Goal: Information Seeking & Learning: Learn about a topic

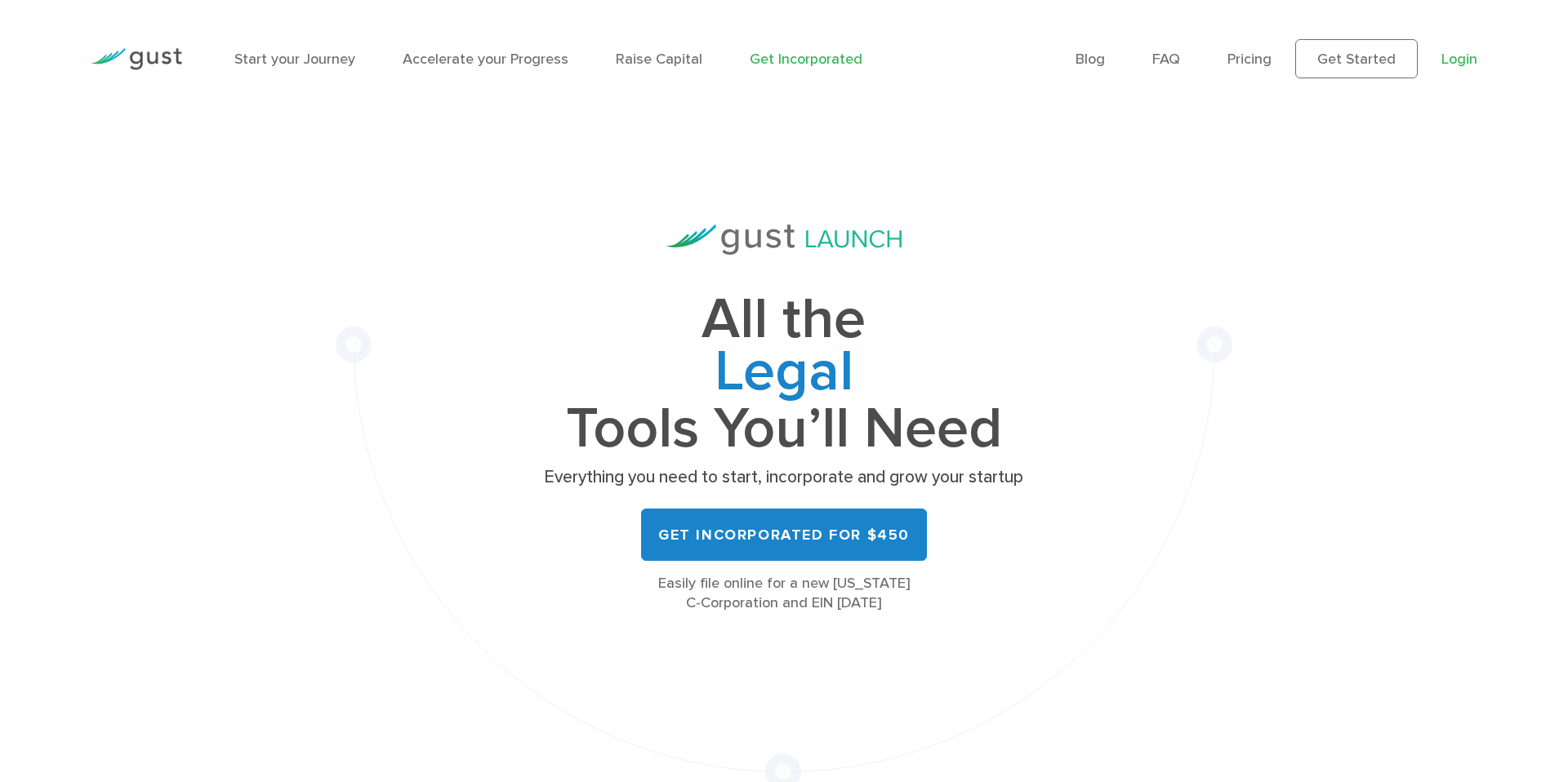
drag, startPoint x: 1466, startPoint y: 80, endPoint x: 1453, endPoint y: 62, distance: 22.2
click at [1466, 80] on div "Blog FAQ Pricing Get Started Login Login" at bounding box center [1276, 59] width 426 height 88
click at [1465, 55] on link "Login" at bounding box center [1459, 59] width 36 height 17
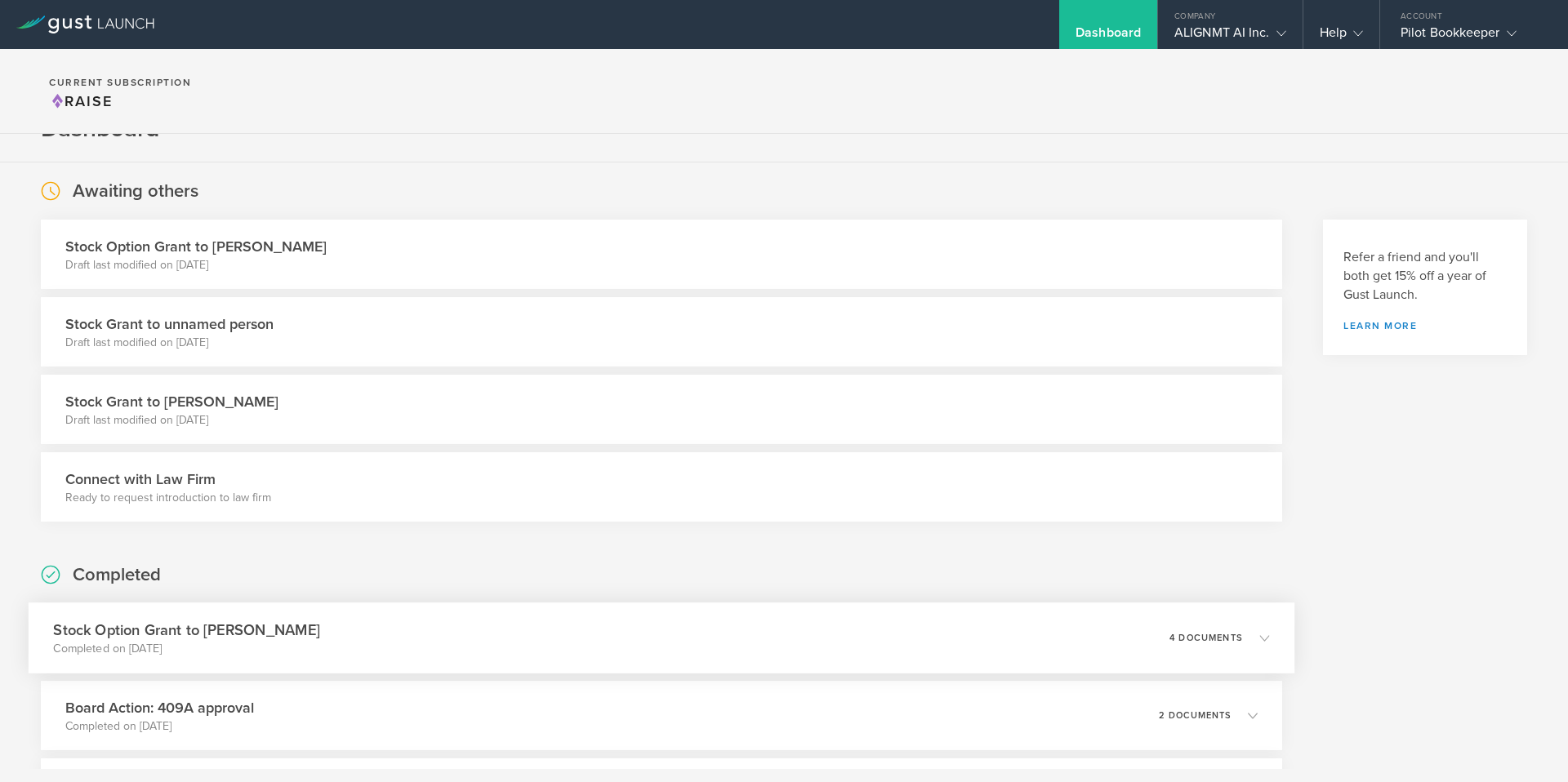
scroll to position [25, 0]
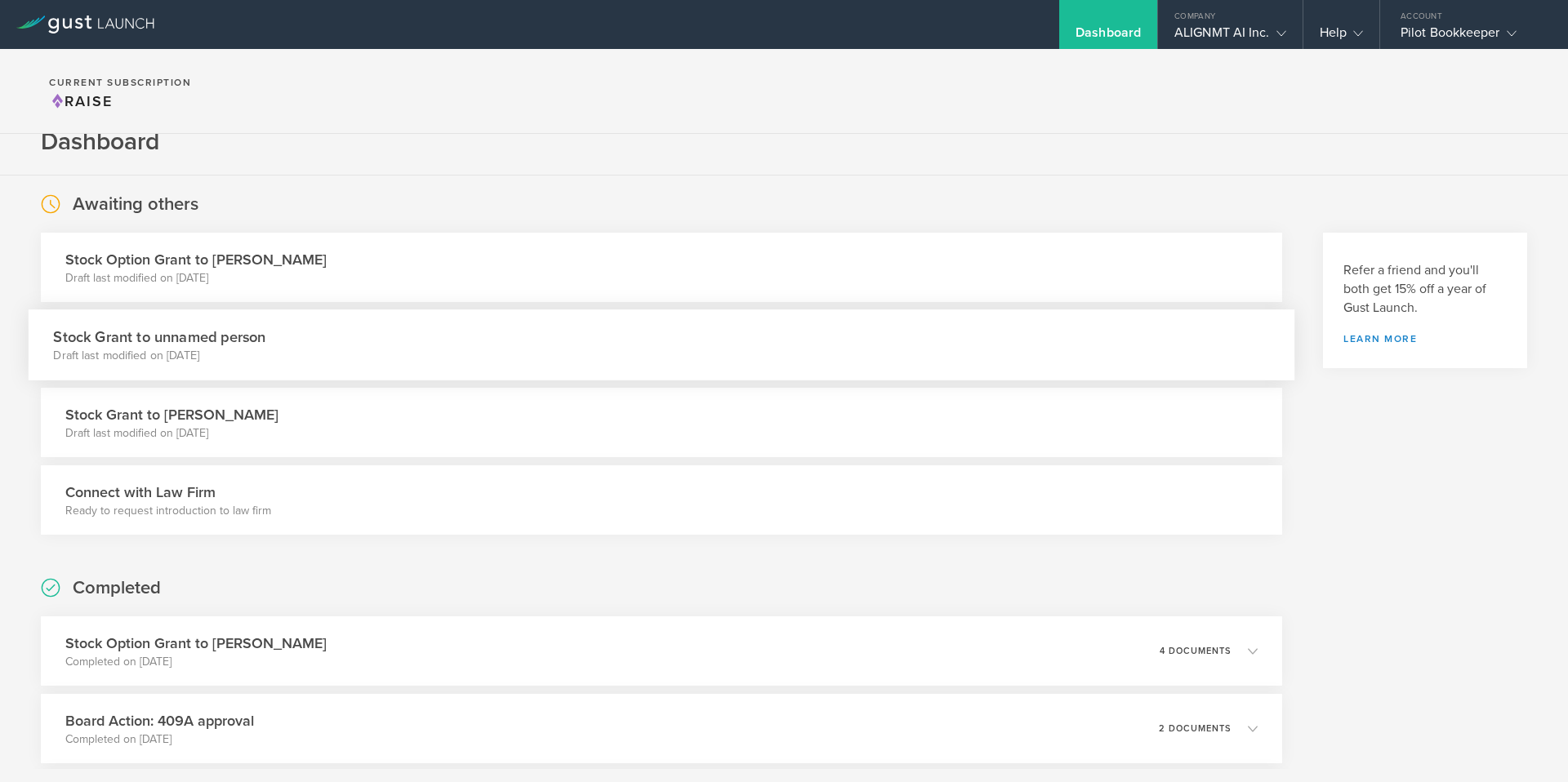
click at [254, 348] on h3 "Stock Grant to unnamed person" at bounding box center [159, 337] width 213 height 22
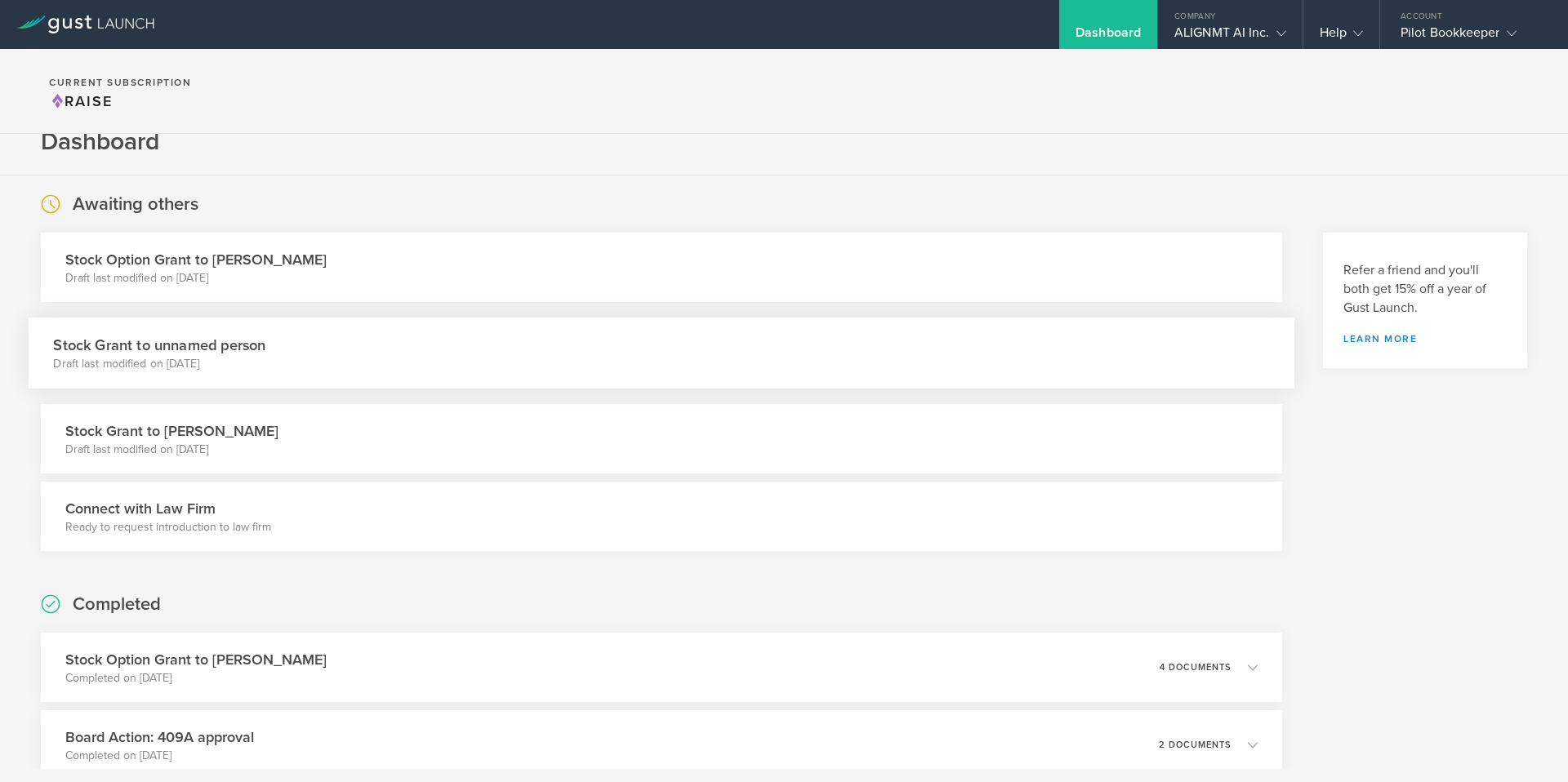
scroll to position [24, 0]
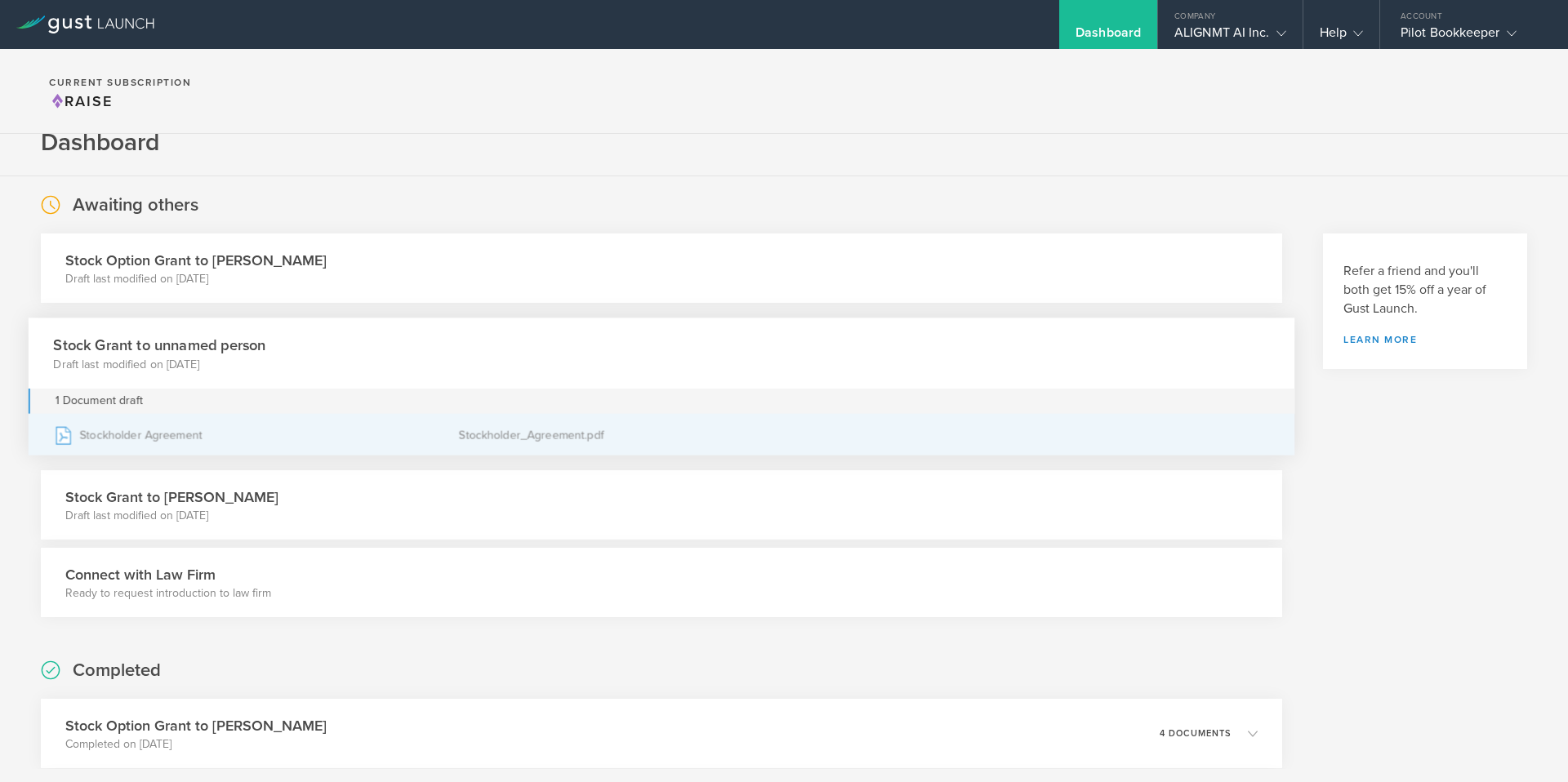
click at [141, 436] on div "Stockholder Agreement" at bounding box center [256, 434] width 405 height 41
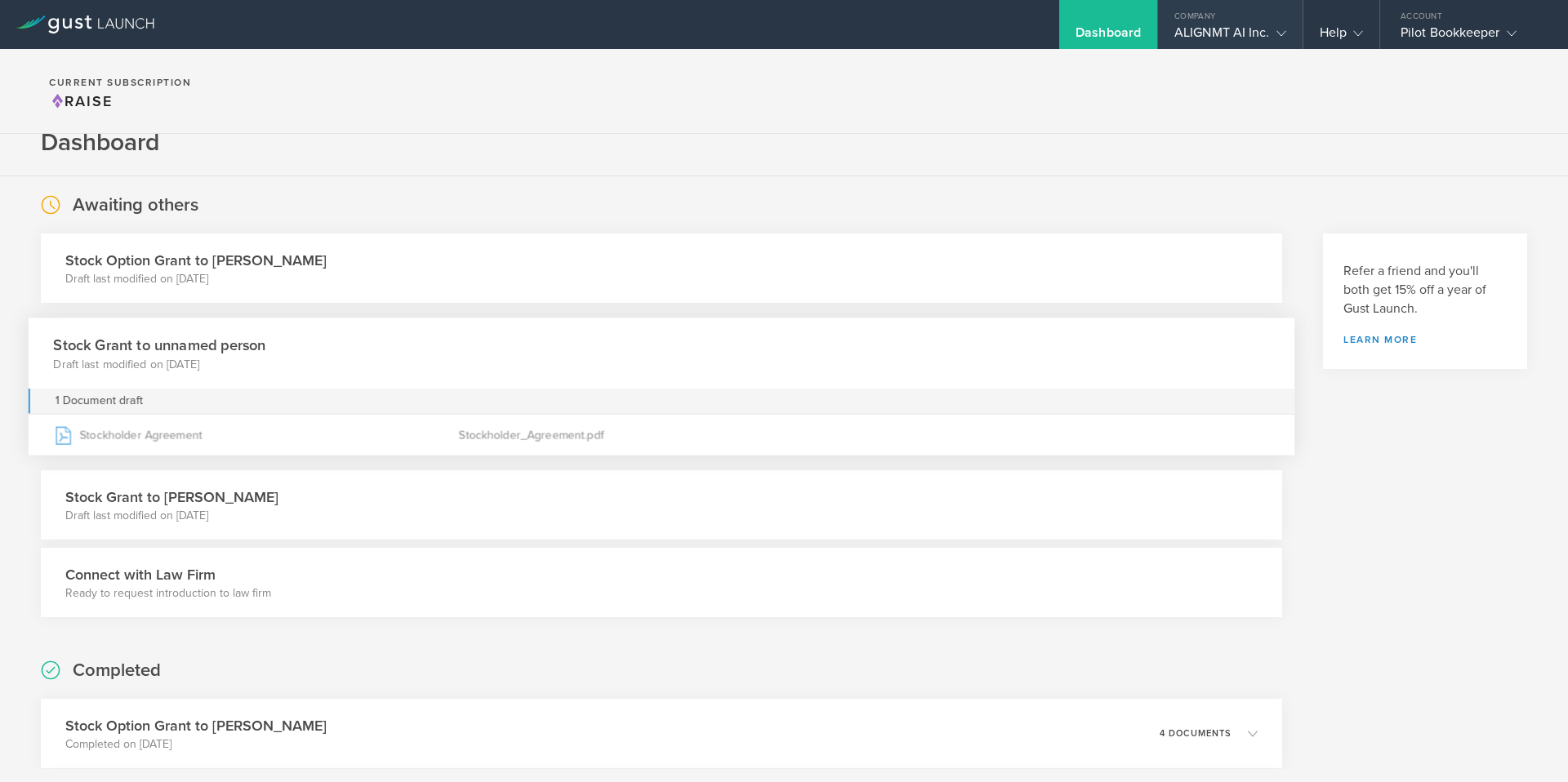
click at [1261, 30] on div "ALIGNMT AI Inc." at bounding box center [1230, 37] width 112 height 25
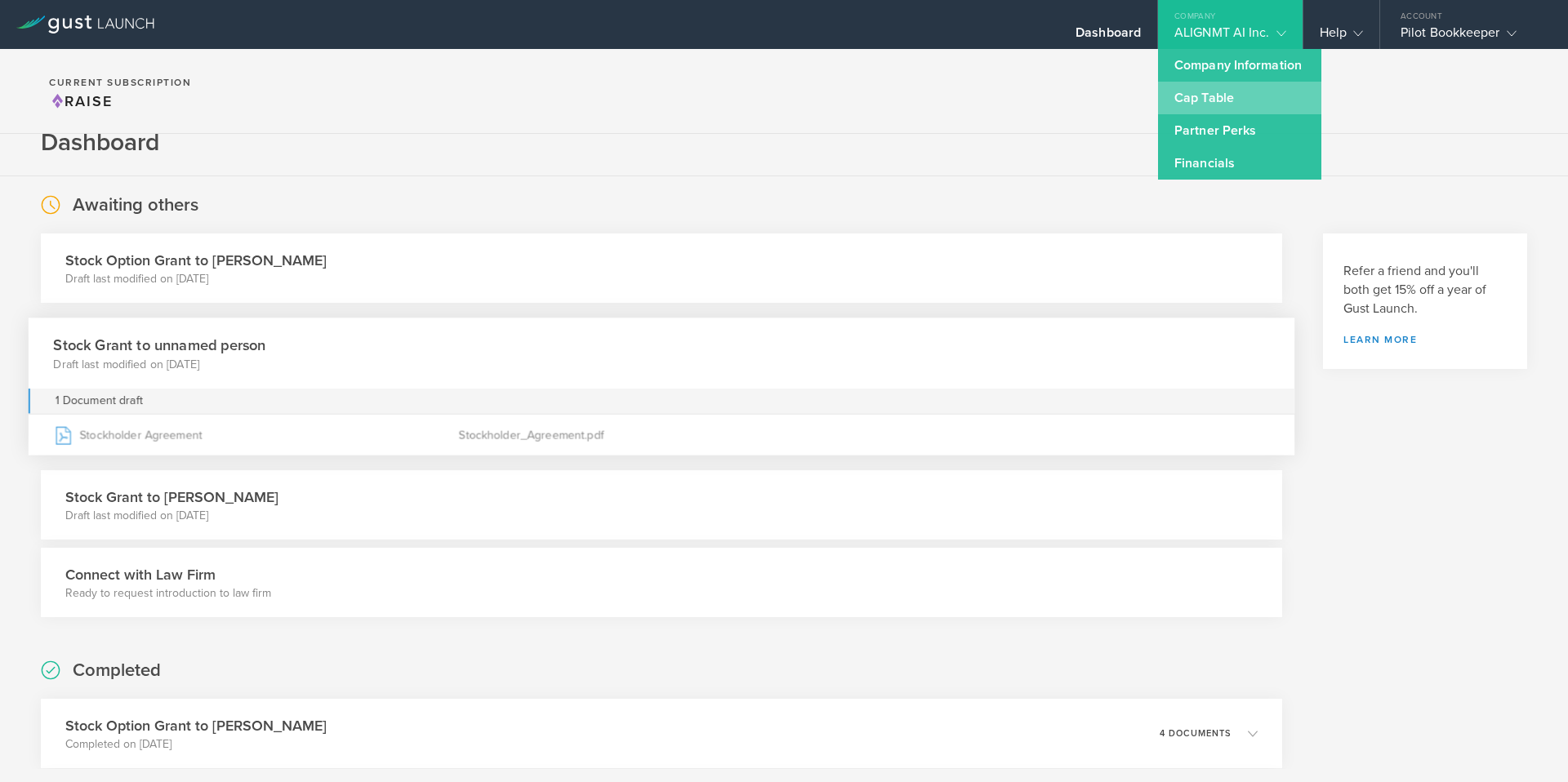
click at [1216, 87] on link "Cap Table" at bounding box center [1239, 98] width 164 height 33
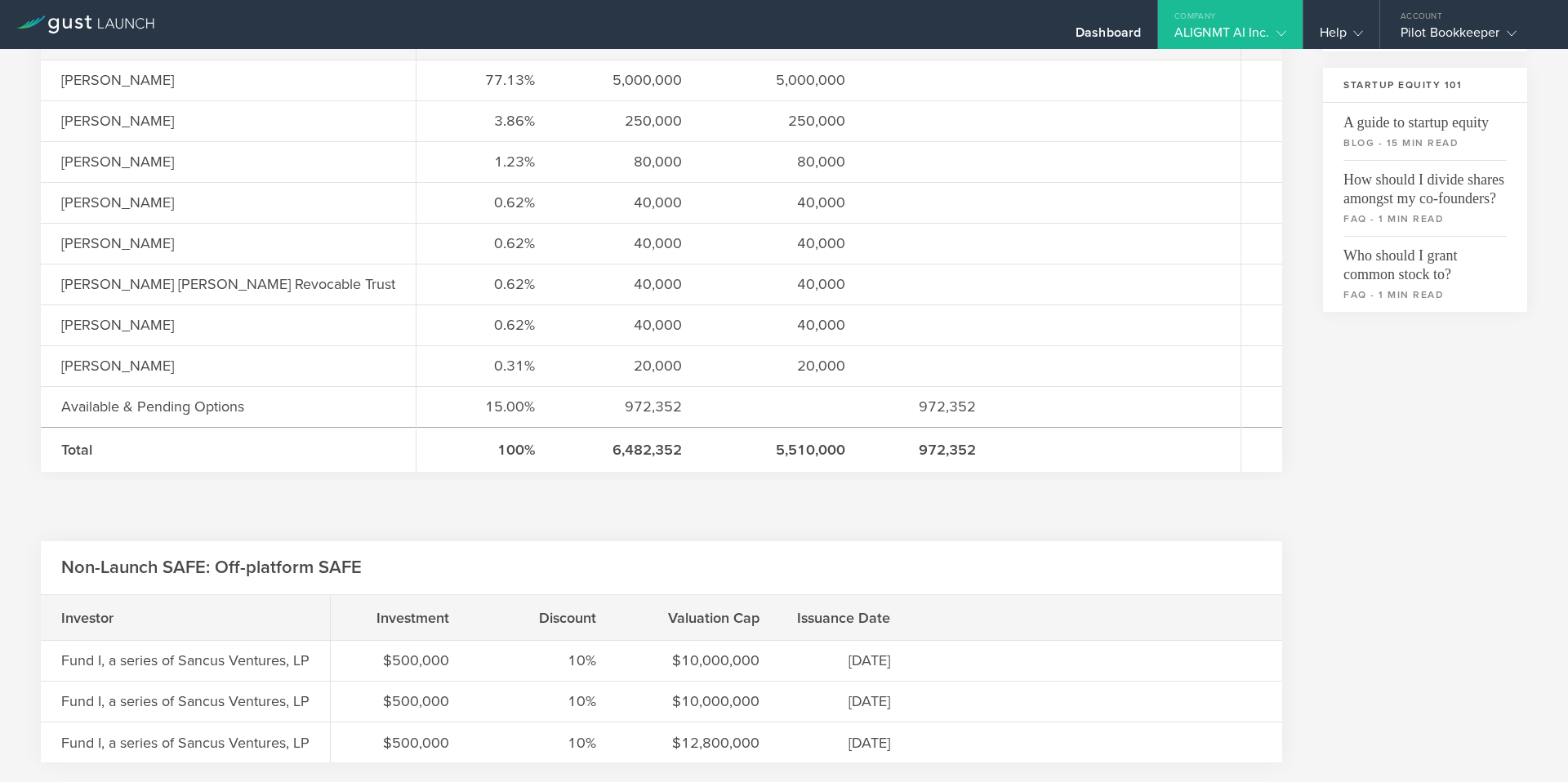
scroll to position [546, 0]
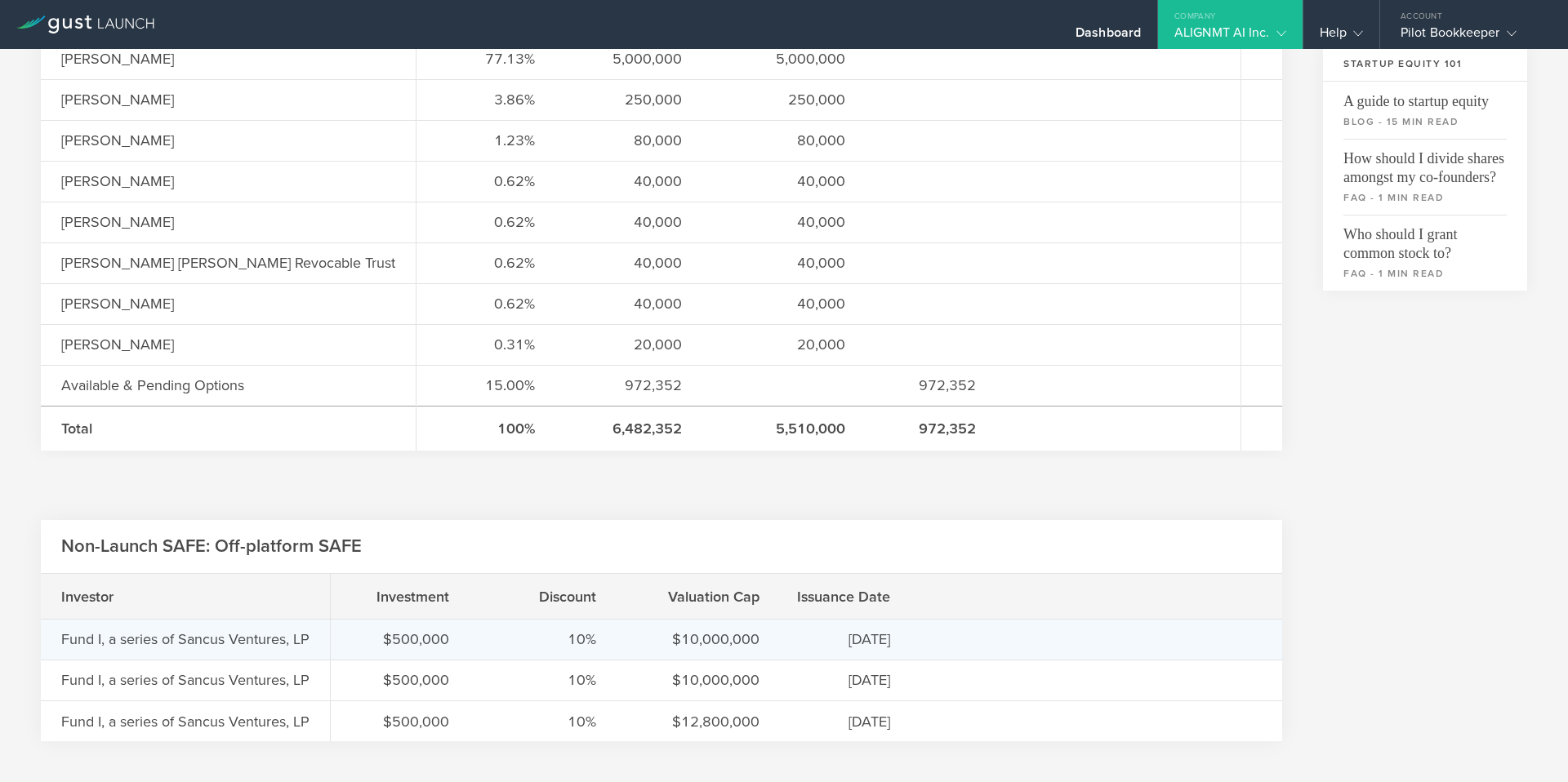
click at [262, 641] on div "Fund I, a series of Sancus Ventures, LP" at bounding box center [185, 639] width 249 height 21
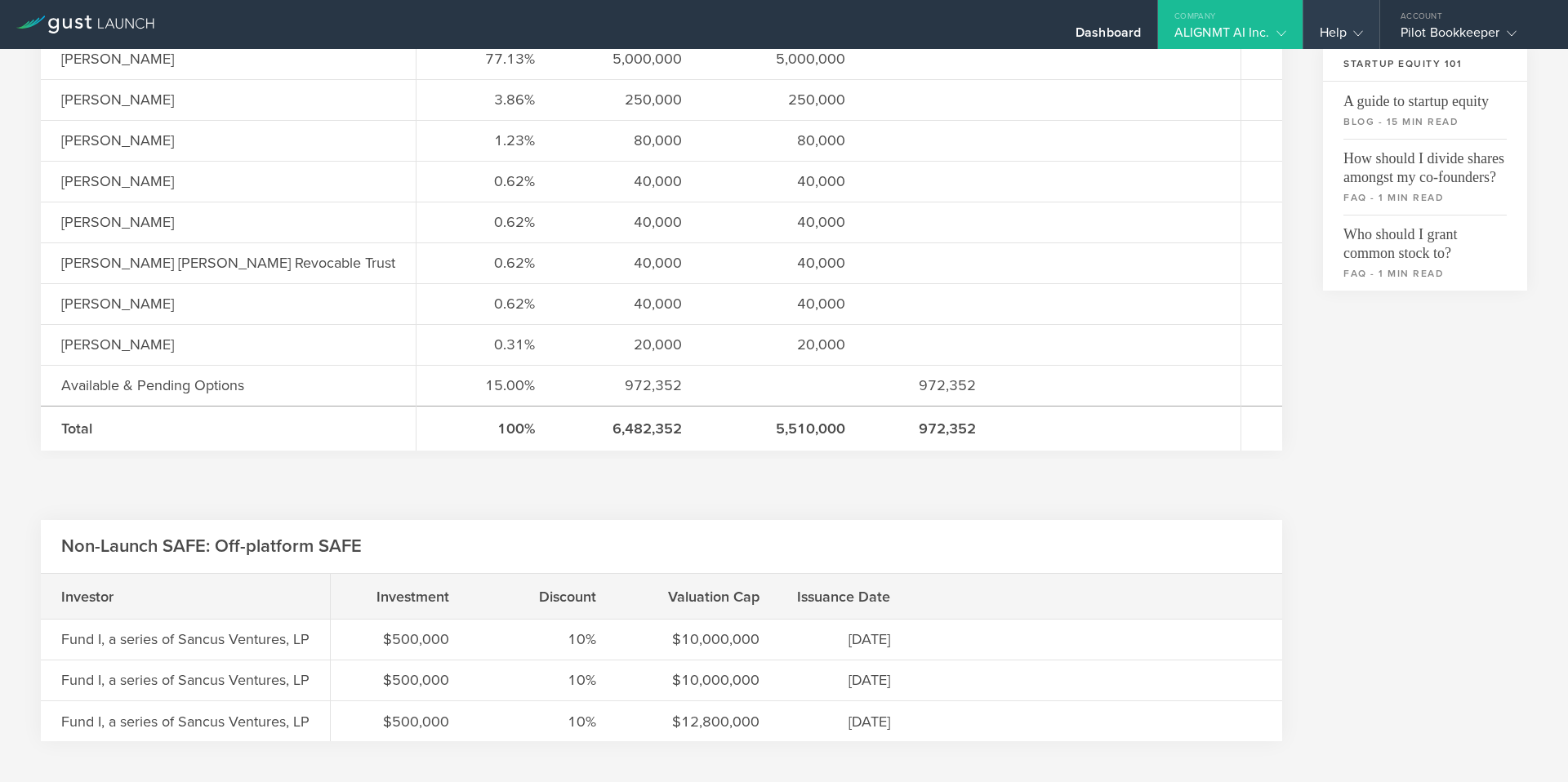
click at [1353, 25] on div "Help" at bounding box center [1340, 37] width 43 height 25
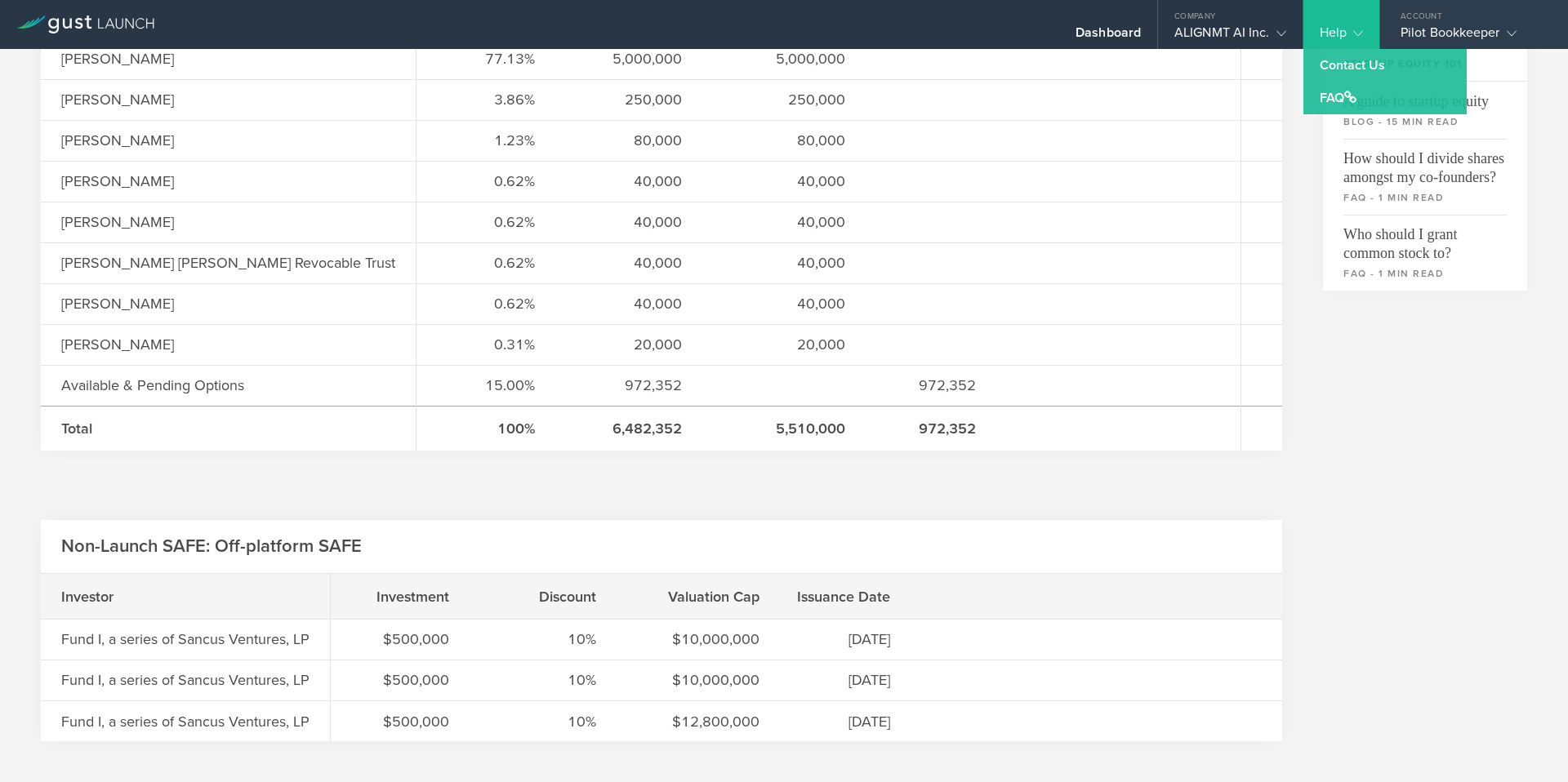
click at [1510, 36] on icon at bounding box center [1512, 34] width 10 height 10
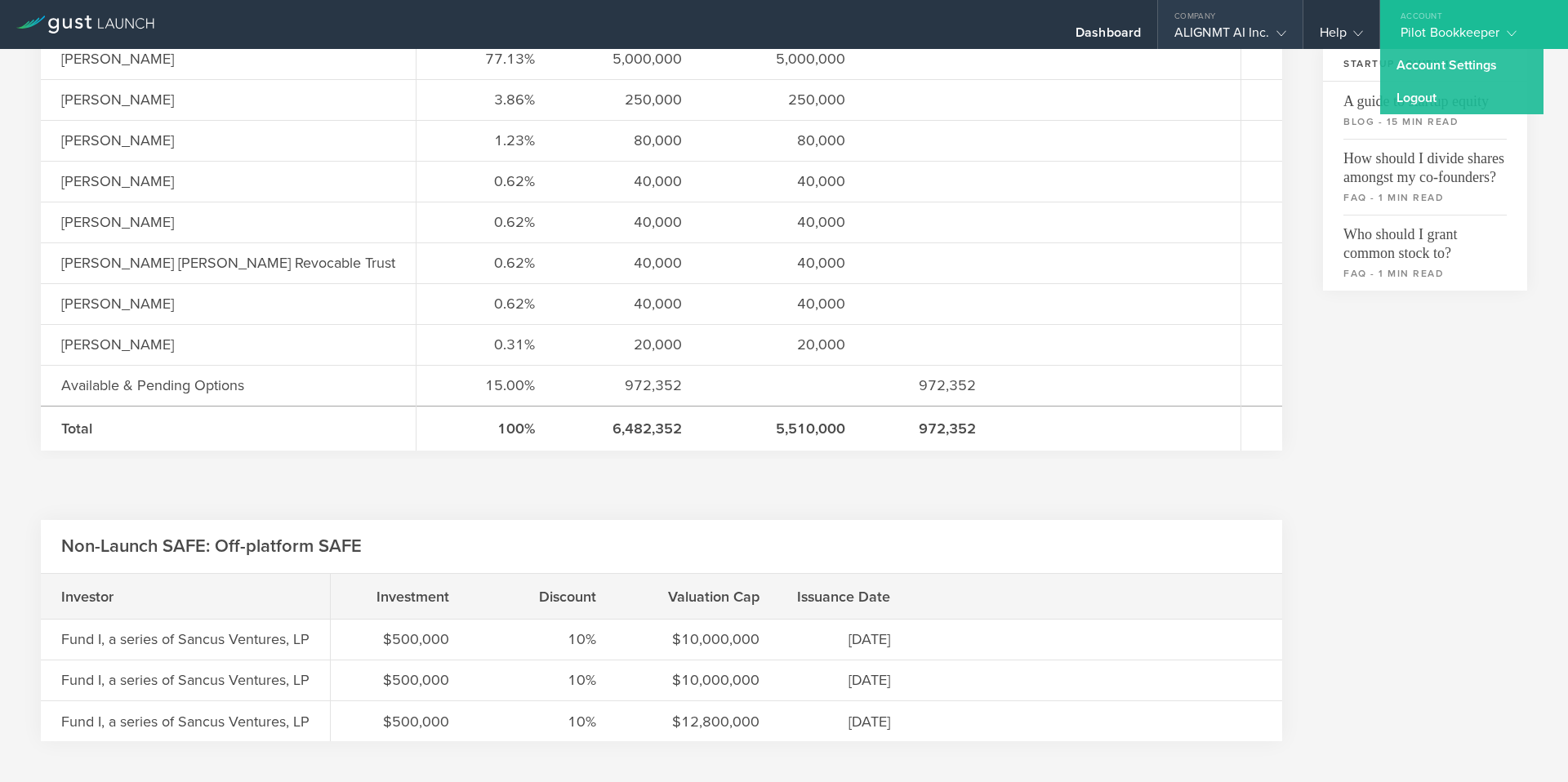
click at [1283, 33] on icon at bounding box center [1281, 34] width 10 height 10
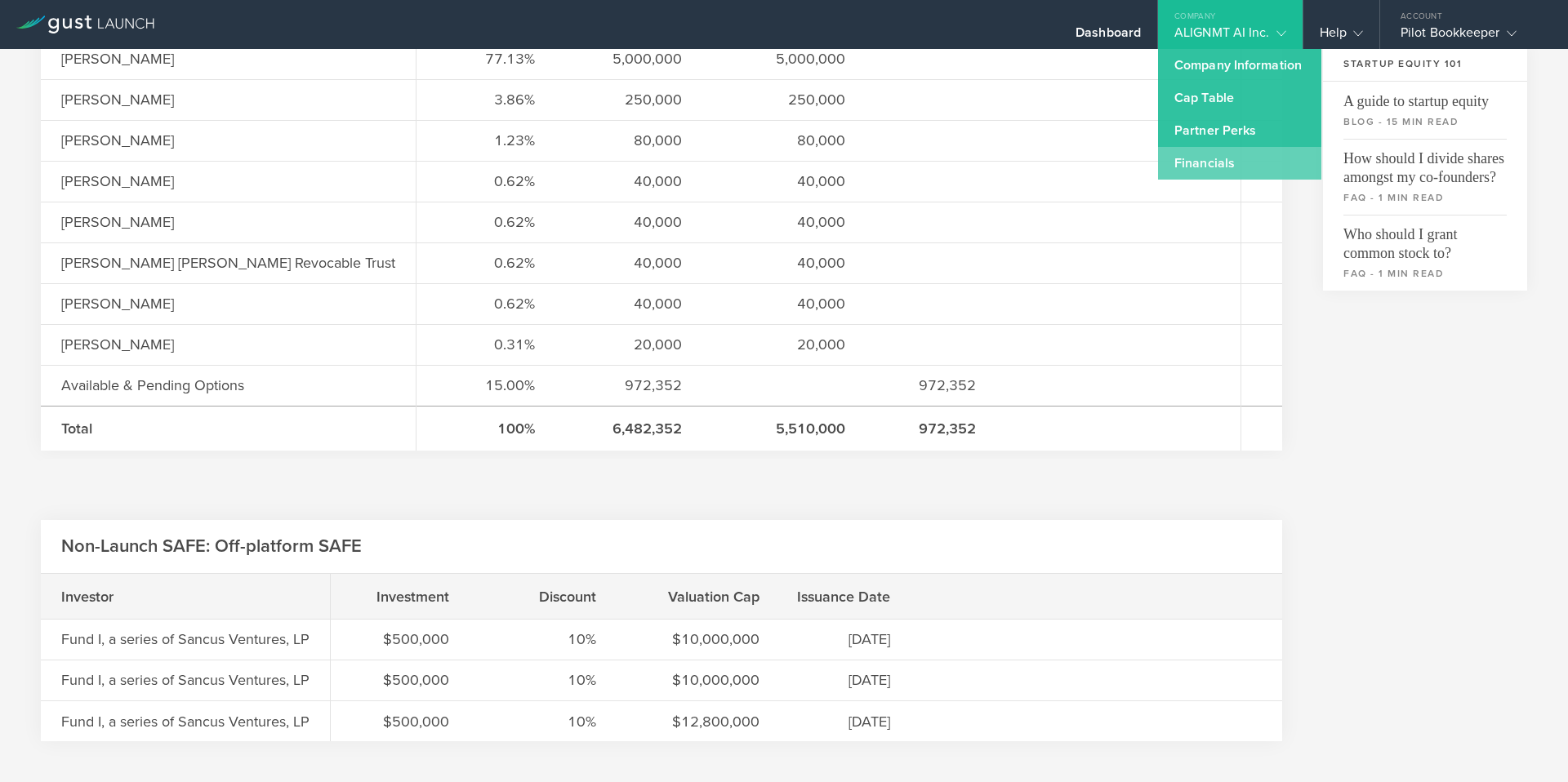
click at [1234, 170] on link "Financials" at bounding box center [1239, 163] width 164 height 33
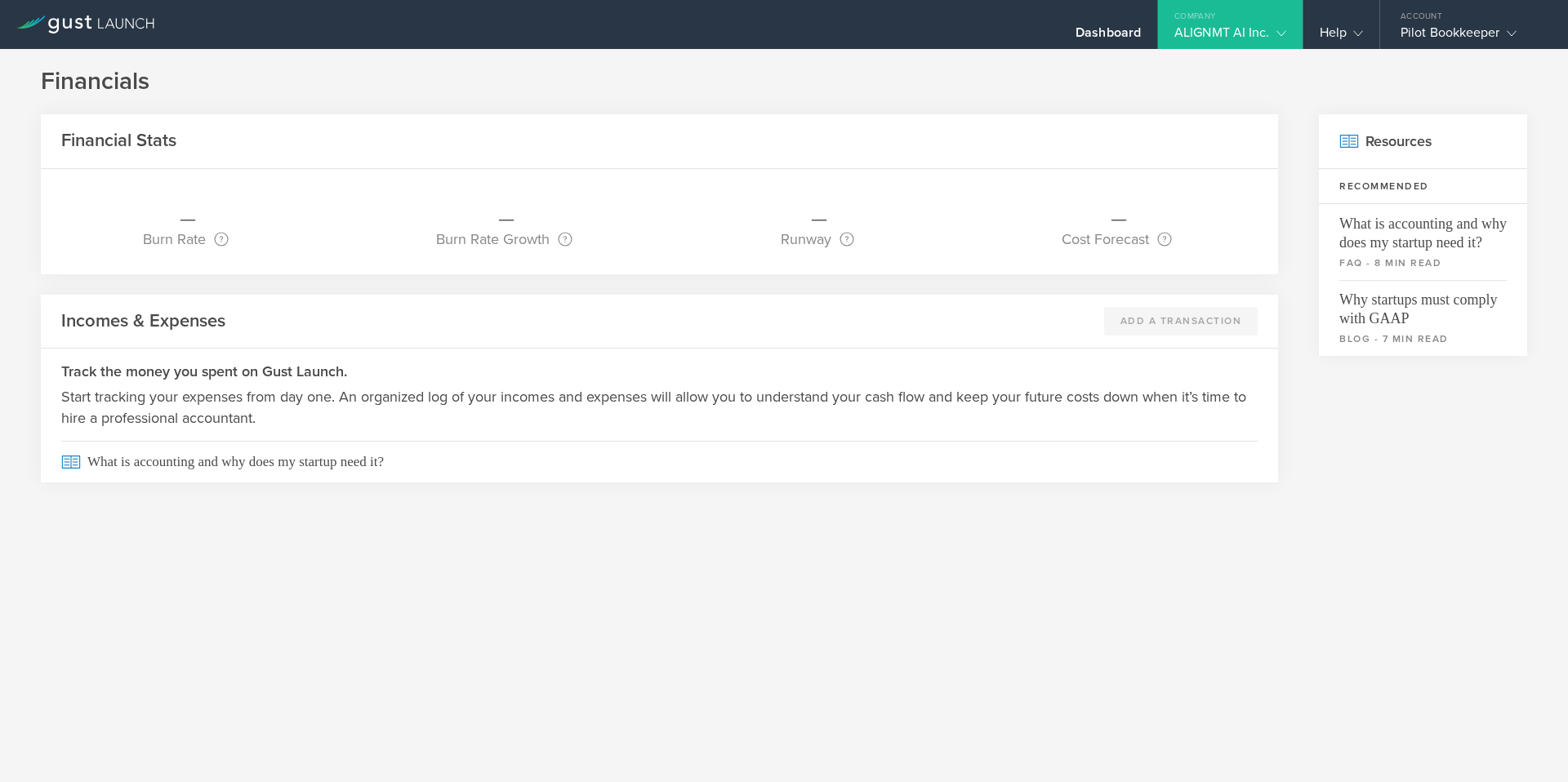
click at [1286, 30] on div "ALIGNMT AI Inc." at bounding box center [1229, 37] width 145 height 25
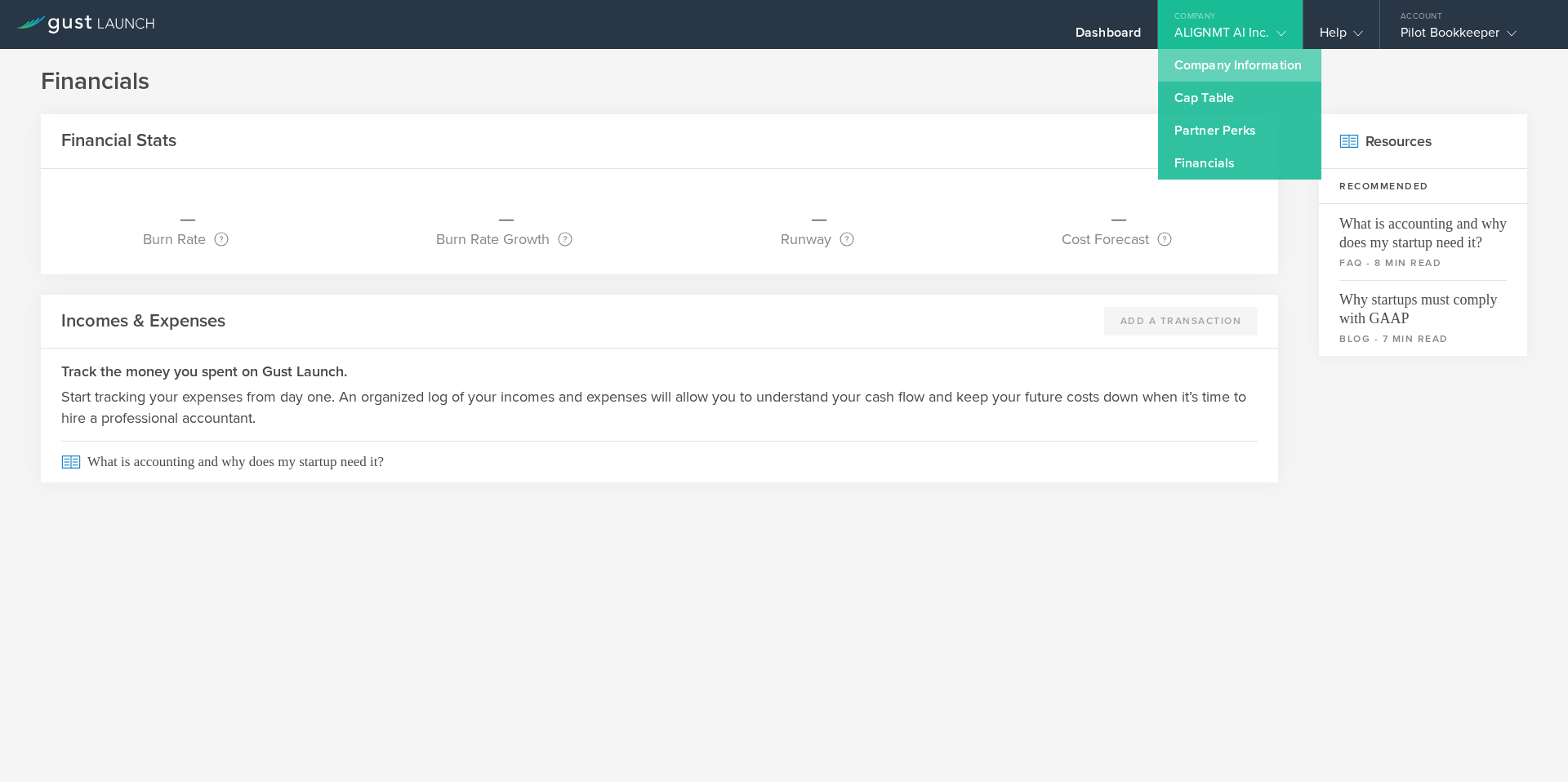
click at [1253, 69] on link "Company Information" at bounding box center [1239, 65] width 164 height 33
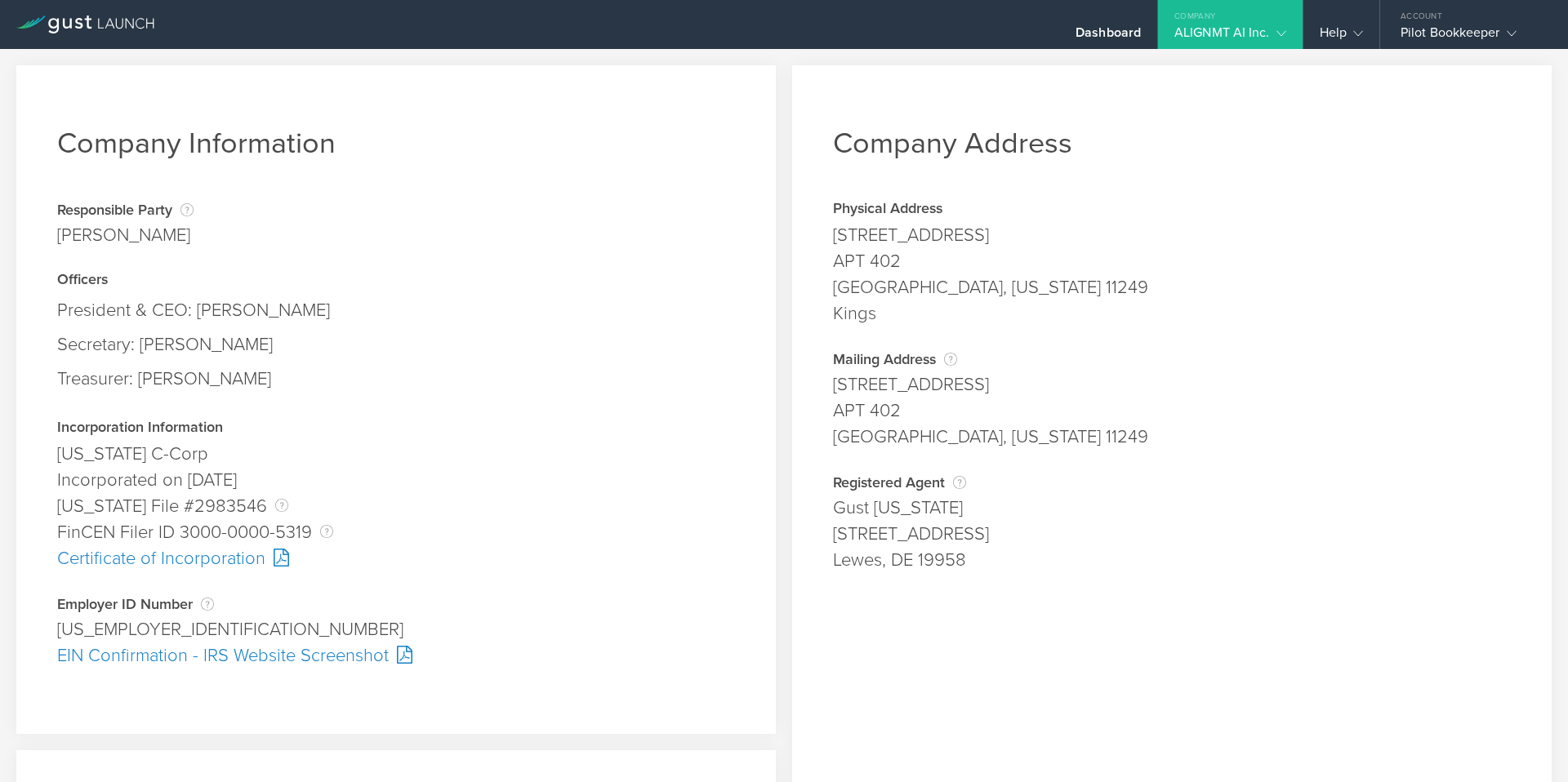
click at [1281, 37] on icon at bounding box center [1281, 34] width 10 height 10
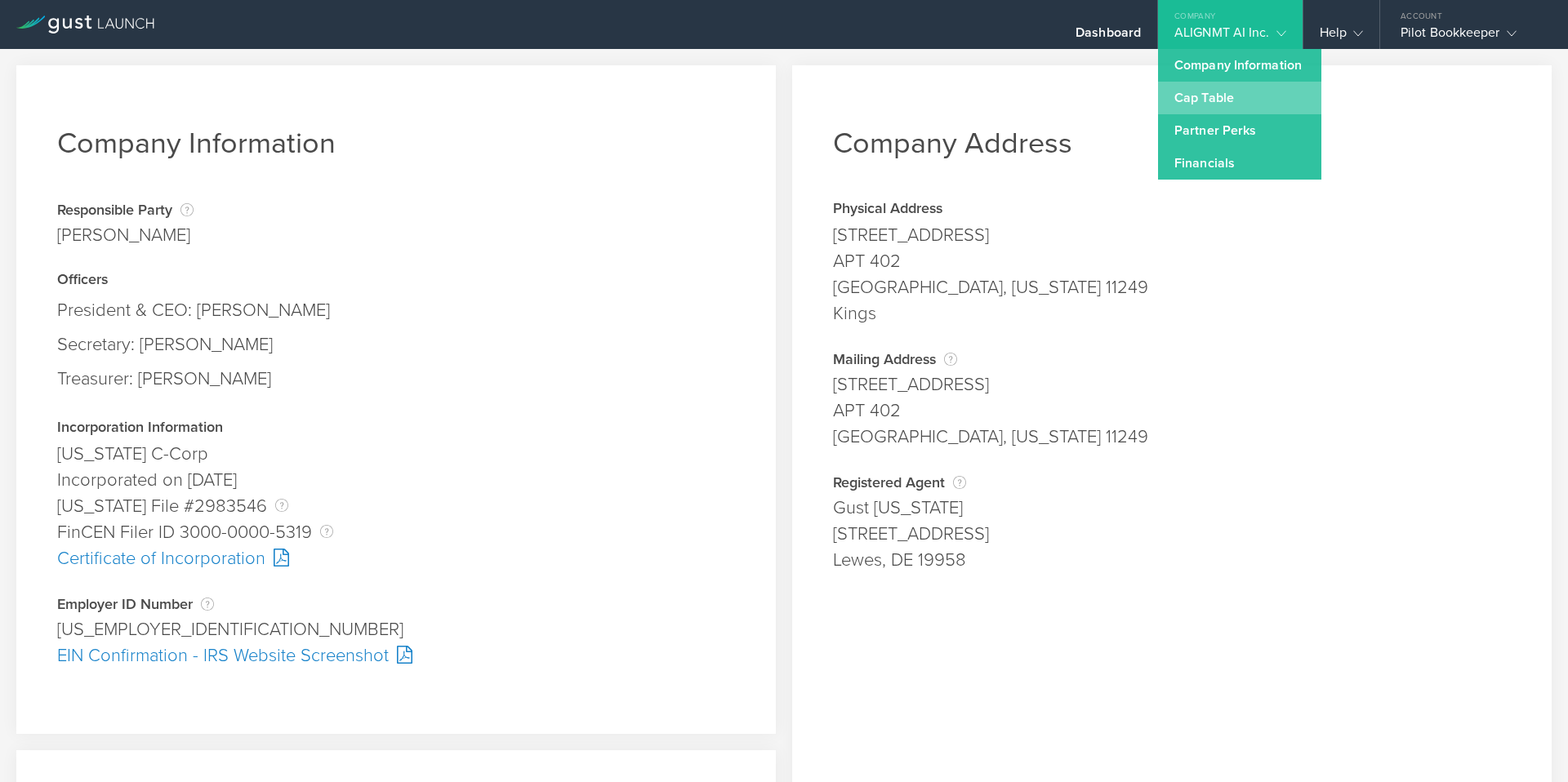
click at [1235, 96] on link "Cap Table" at bounding box center [1239, 98] width 164 height 33
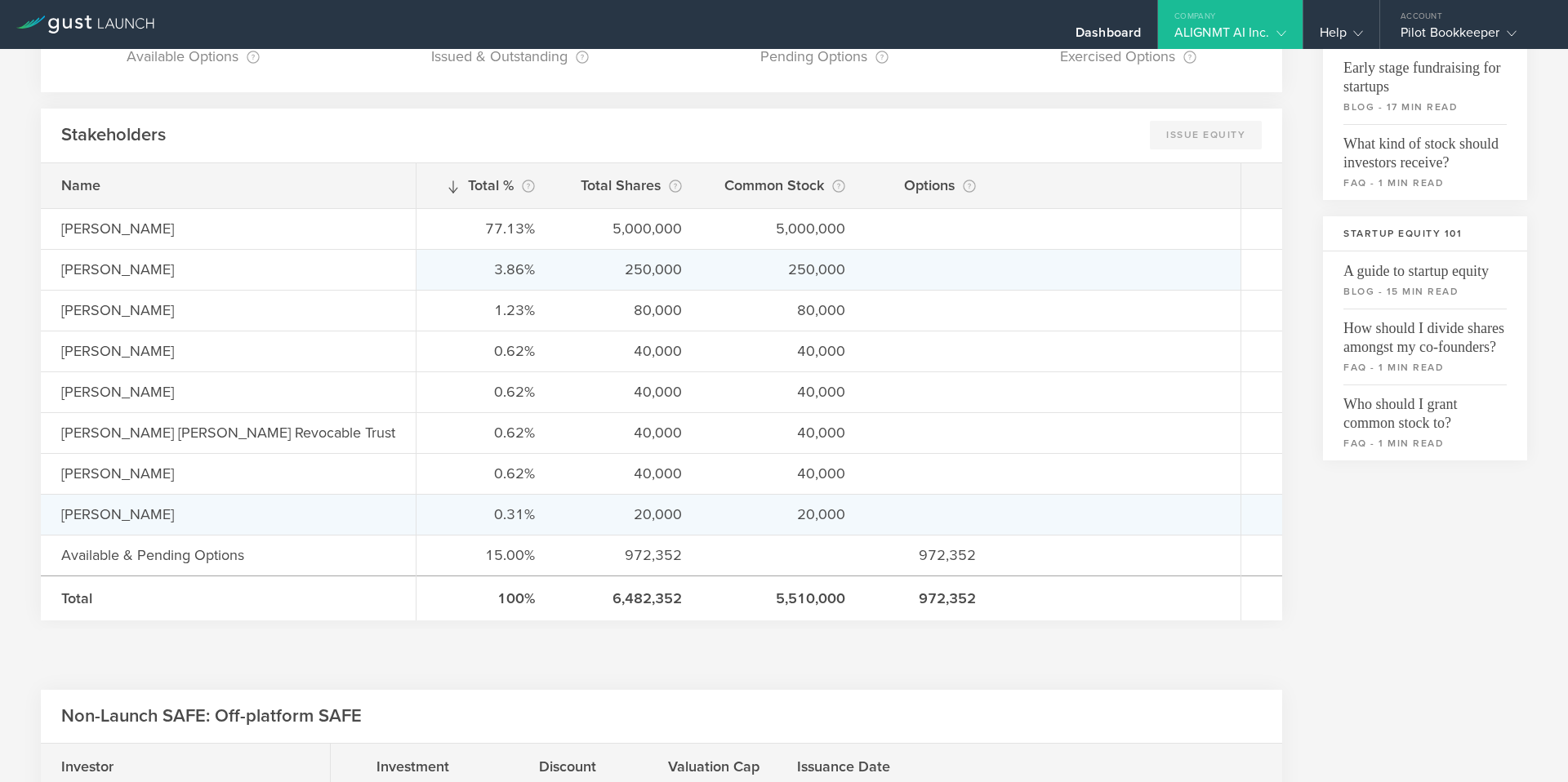
scroll to position [324, 0]
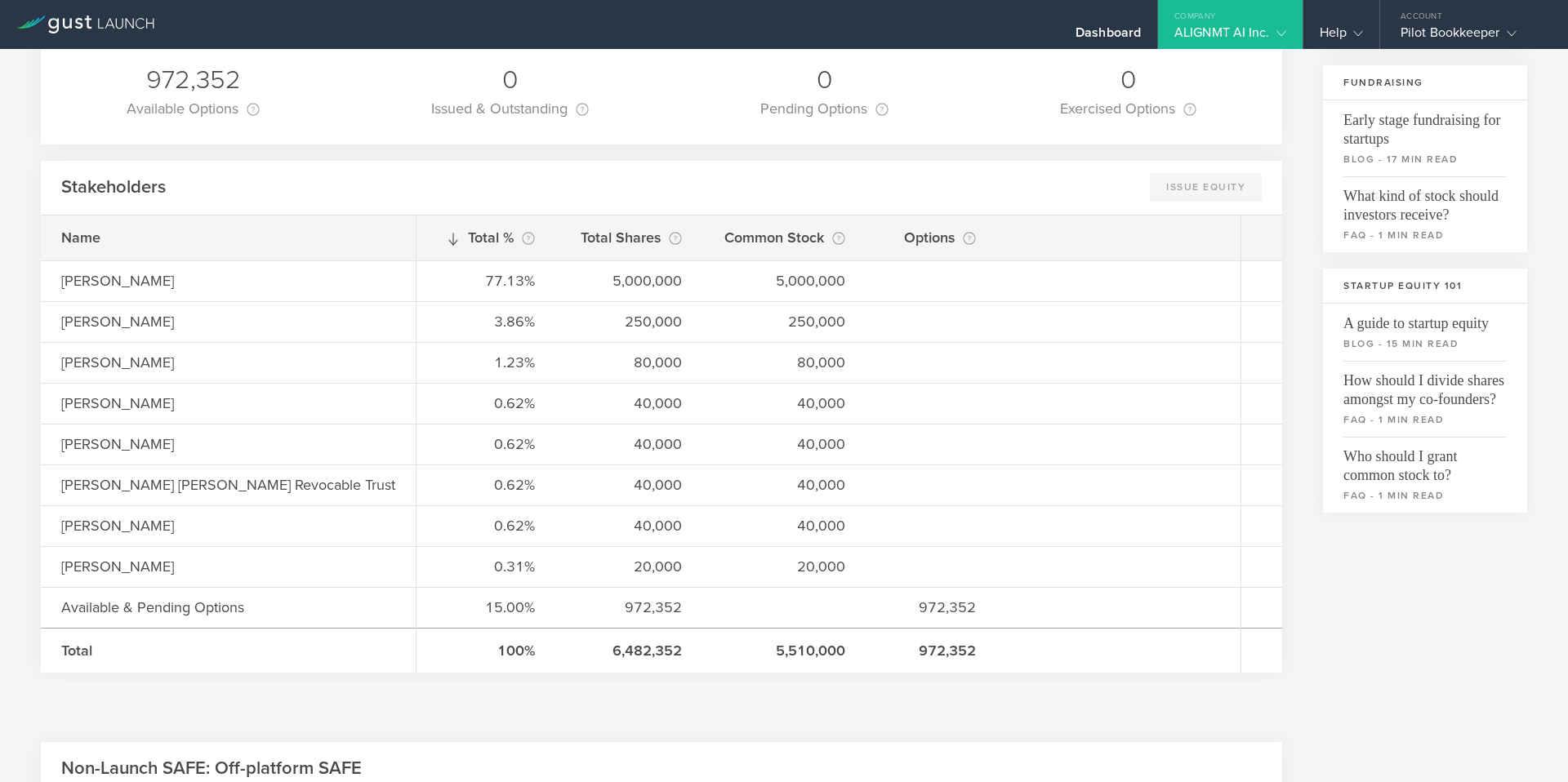
click at [1086, 187] on div "Stakeholders Issue Equity This feature is currently only available to the CEO o…" at bounding box center [661, 188] width 1241 height 55
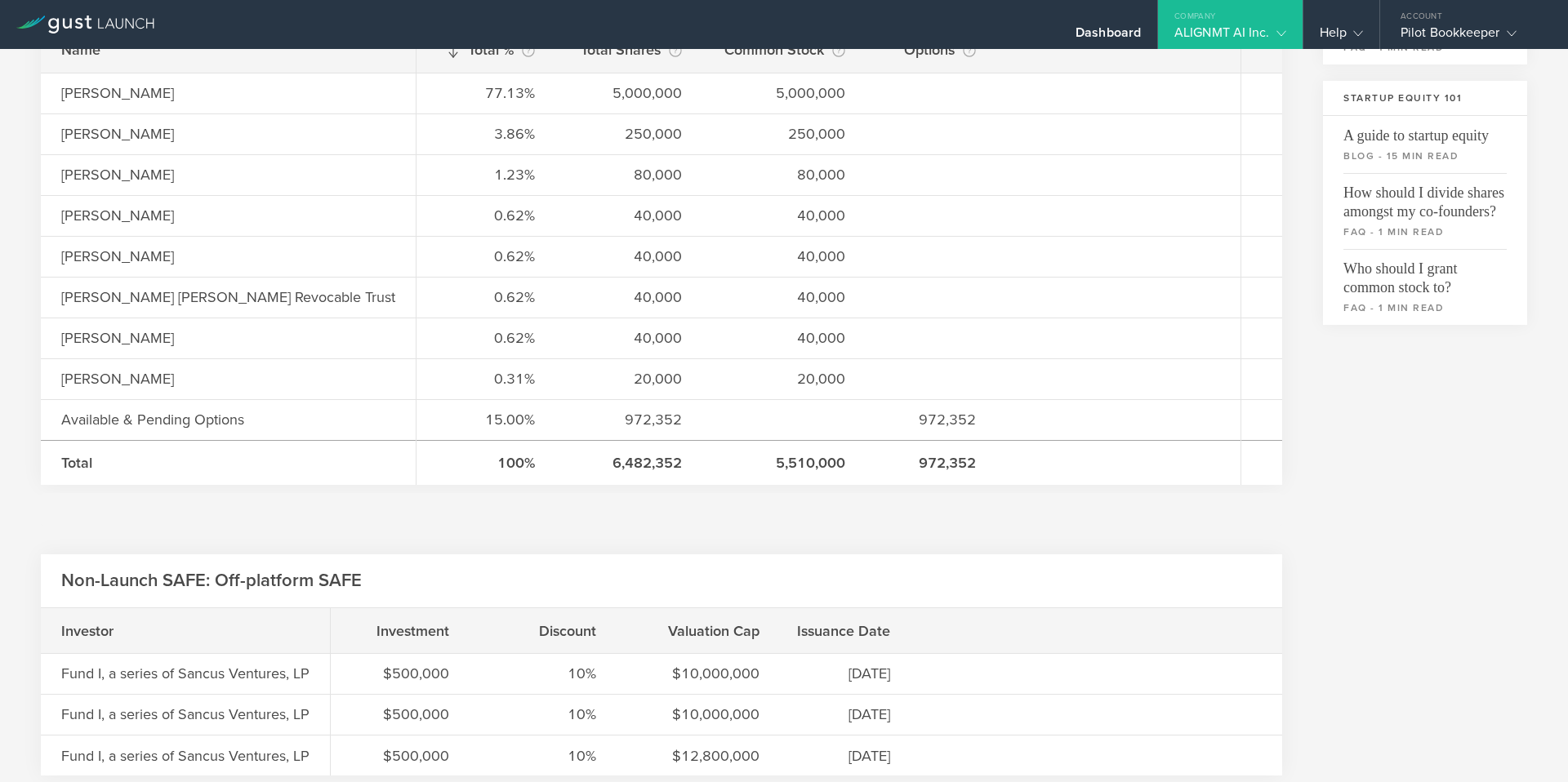
scroll to position [546, 0]
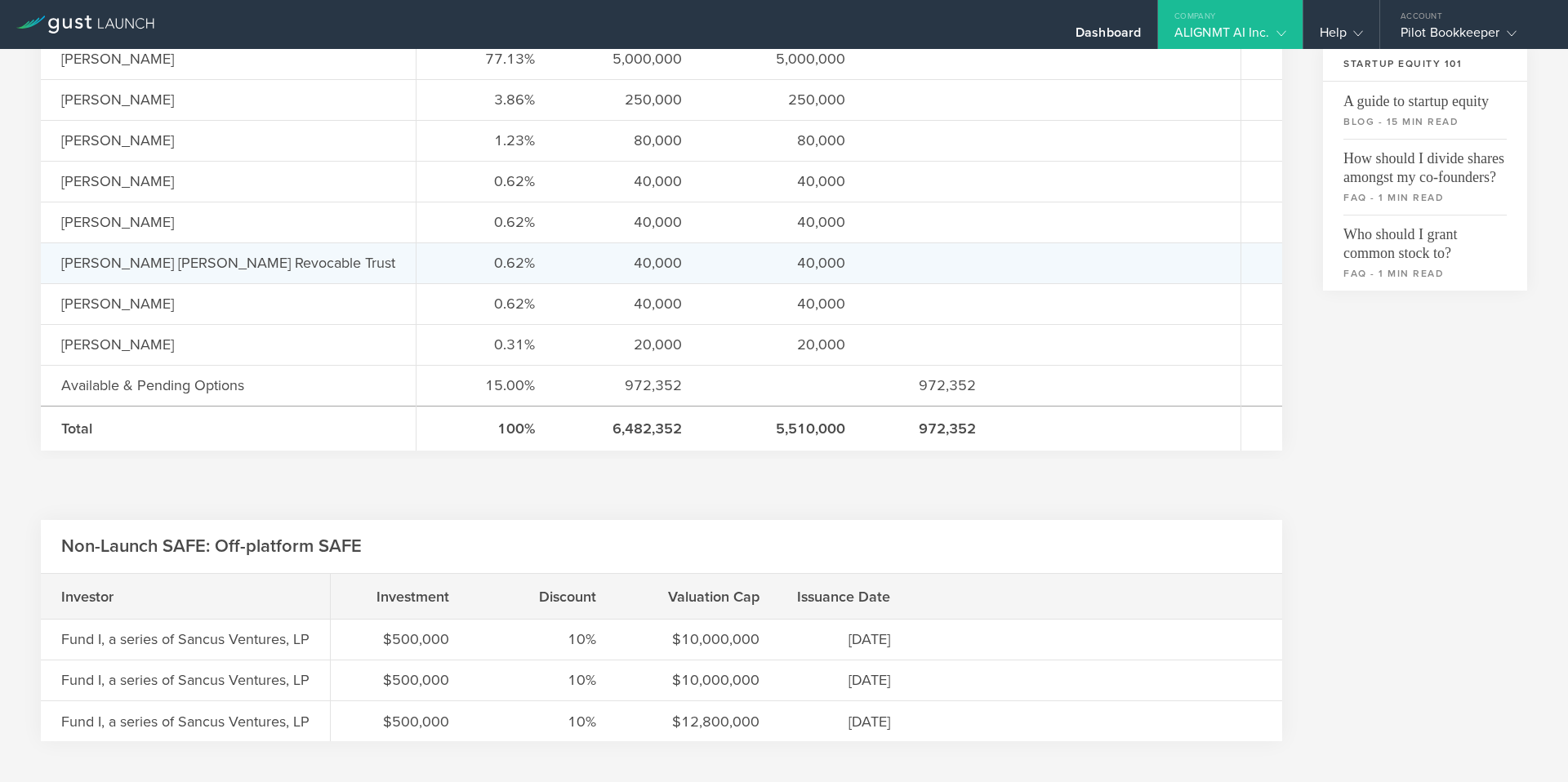
click at [609, 252] on div "0.62% 40,000 40,000" at bounding box center [828, 263] width 824 height 41
click at [159, 280] on div "[PERSON_NAME] [PERSON_NAME] Revocable Trust" at bounding box center [228, 263] width 375 height 41
click at [183, 259] on div "[PERSON_NAME] [PERSON_NAME] Revocable Trust" at bounding box center [248, 263] width 375 height 21
